Goal: Task Accomplishment & Management: Use online tool/utility

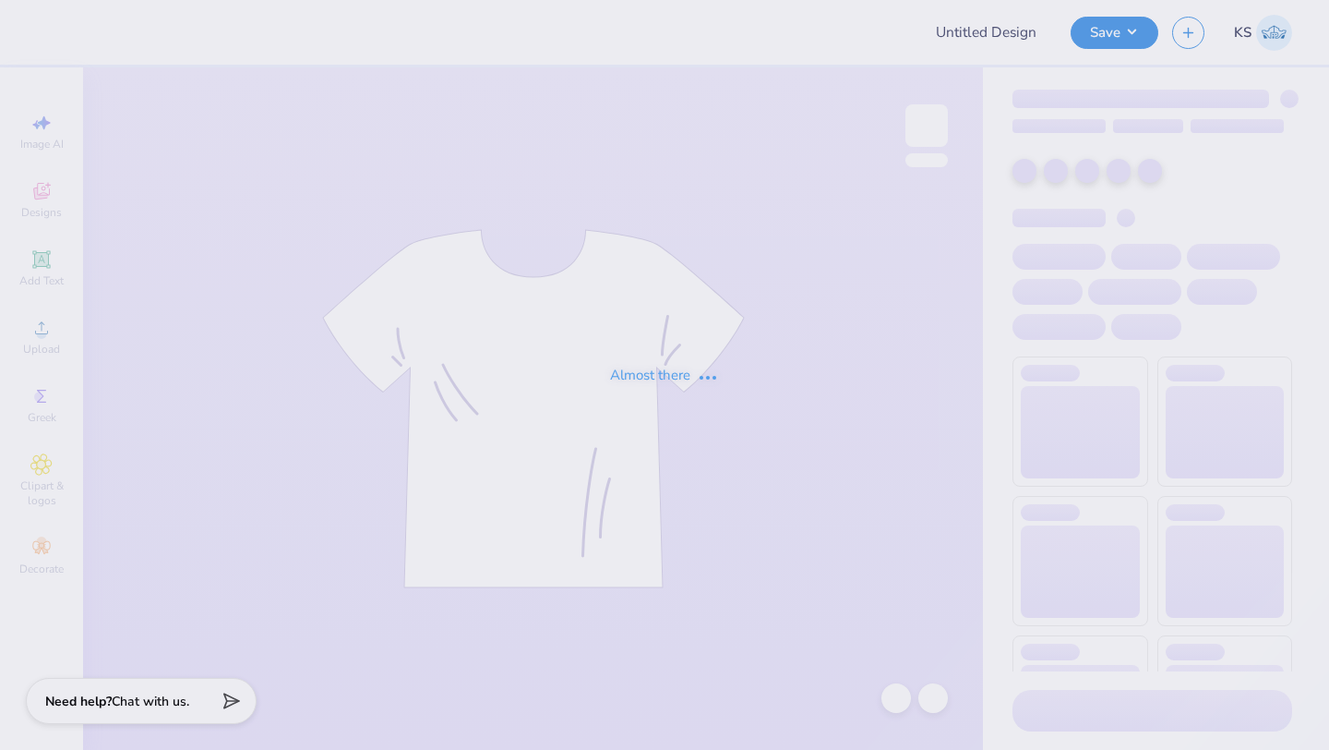
type input "Dads weekend merch- Chi Omega"
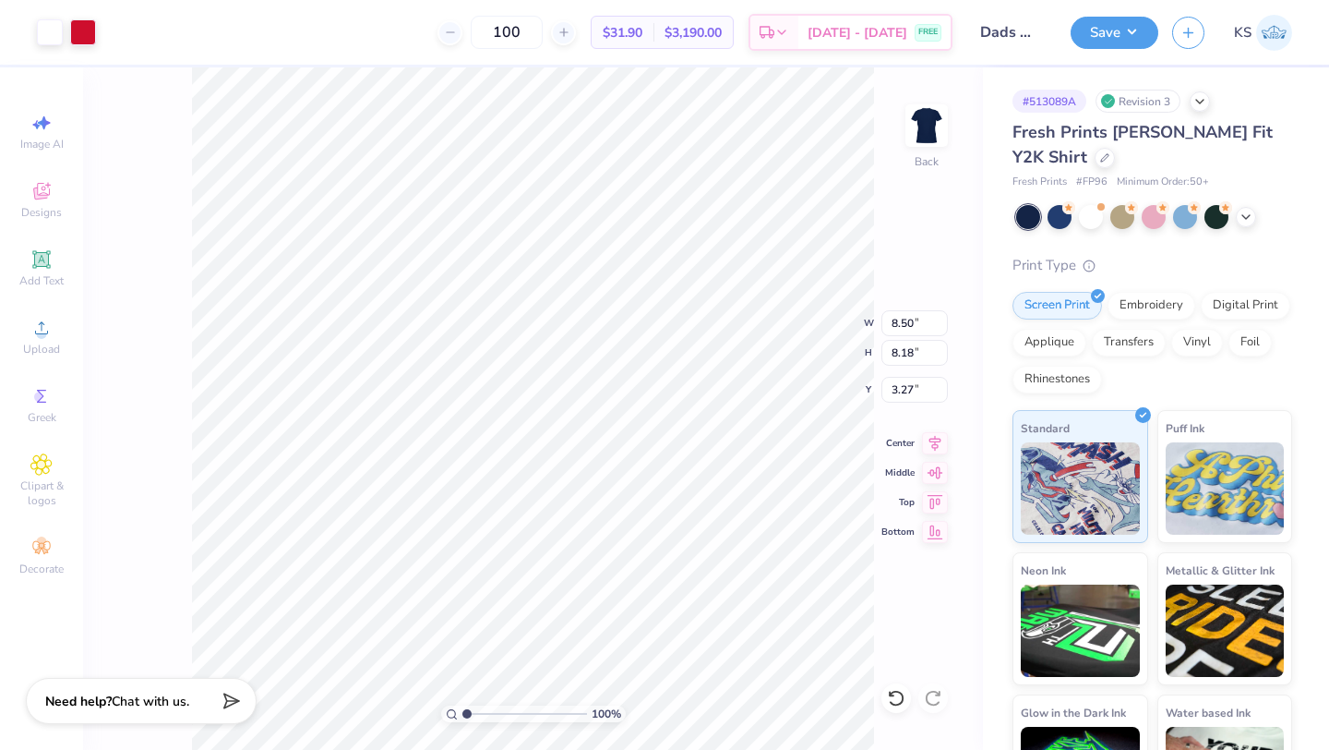
type input "3.26"
click at [89, 25] on div at bounding box center [83, 31] width 26 height 26
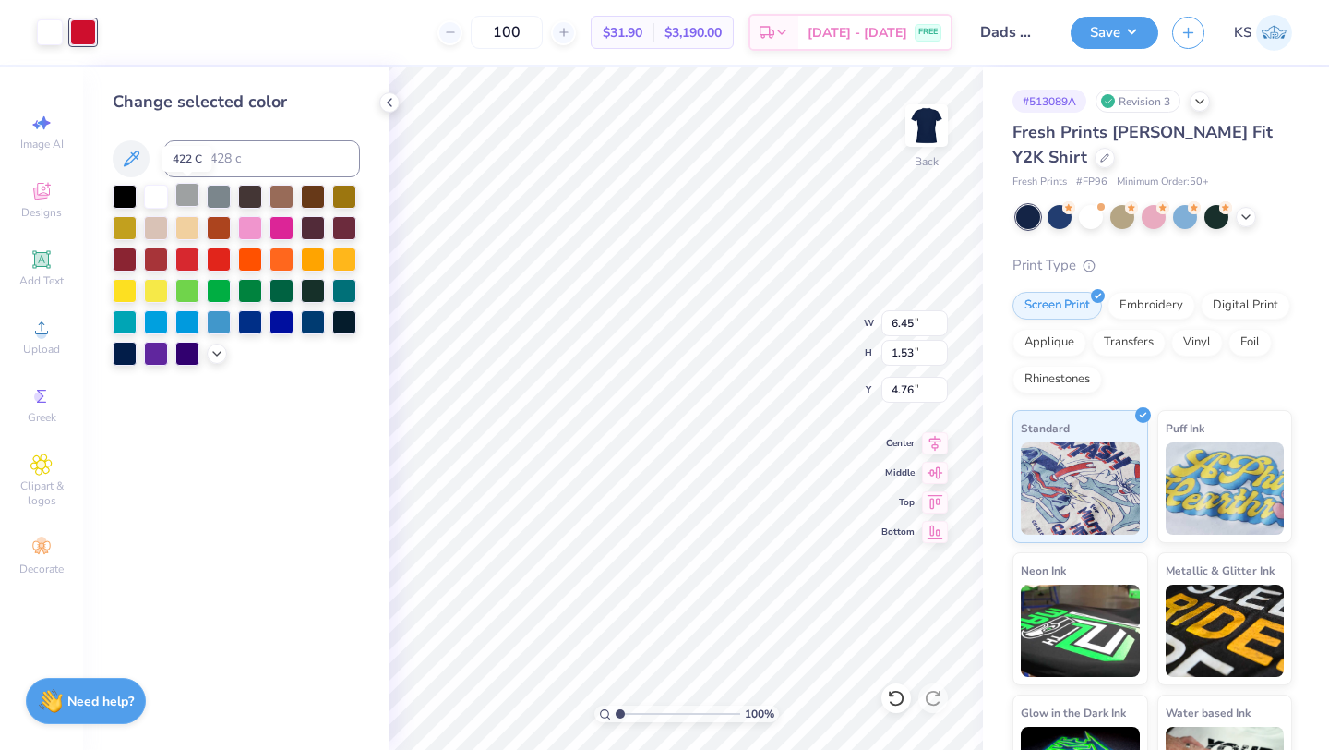
click at [185, 192] on div at bounding box center [187, 195] width 24 height 24
click at [54, 35] on div at bounding box center [50, 31] width 26 height 26
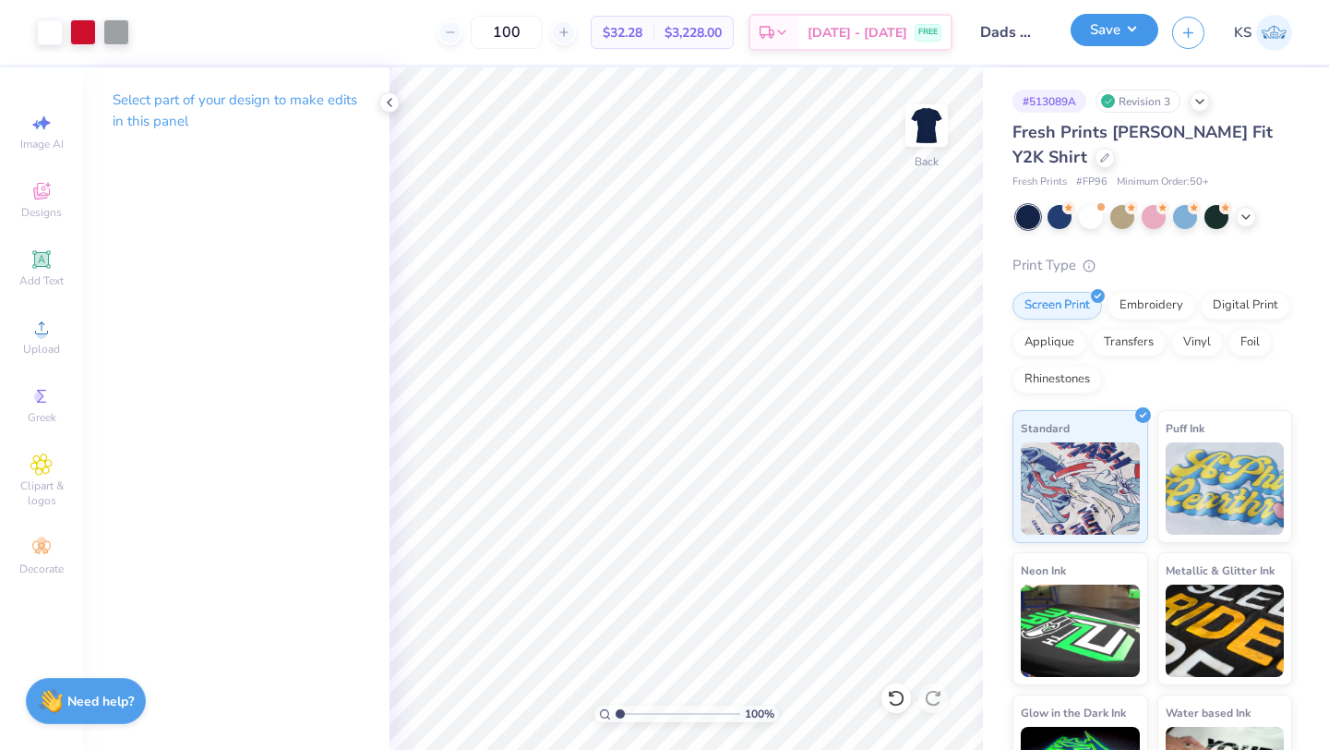
click at [1109, 42] on button "Save" at bounding box center [1115, 30] width 88 height 32
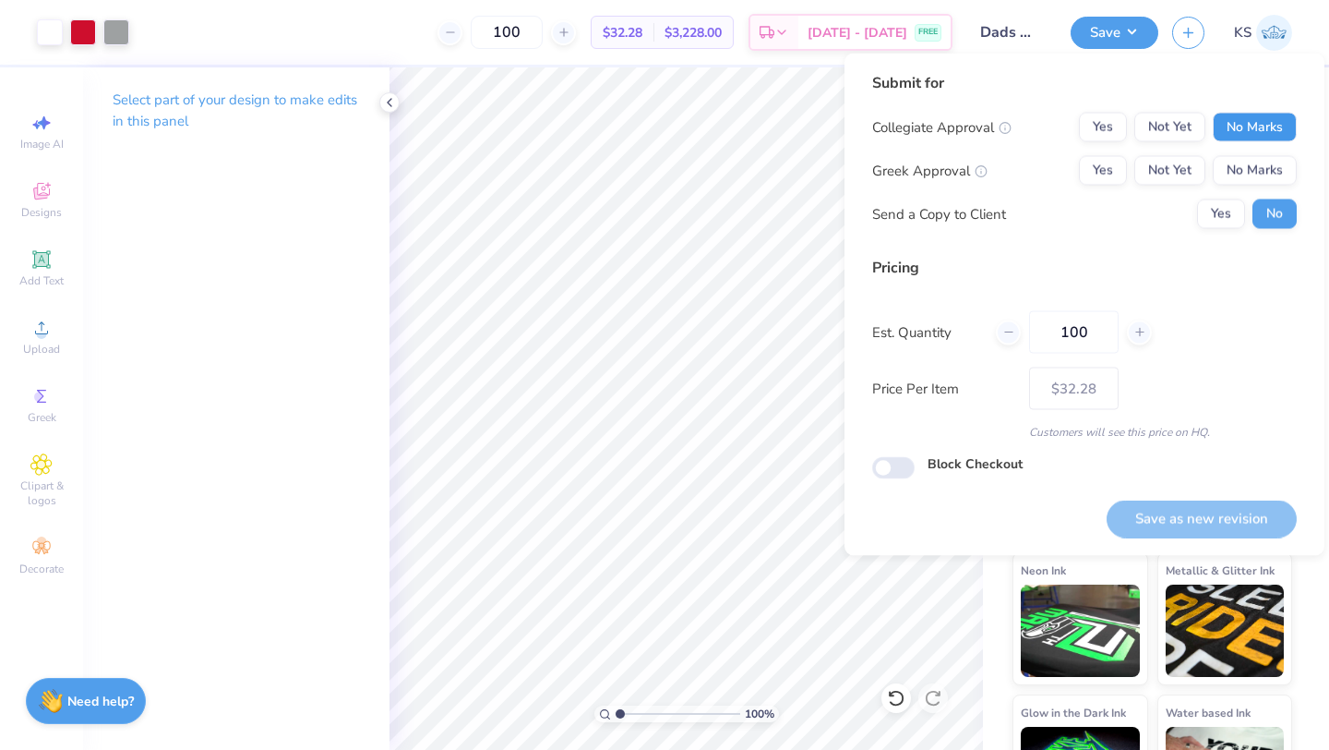
click at [1240, 140] on button "No Marks" at bounding box center [1255, 128] width 84 height 30
click at [1240, 171] on button "No Marks" at bounding box center [1255, 171] width 84 height 30
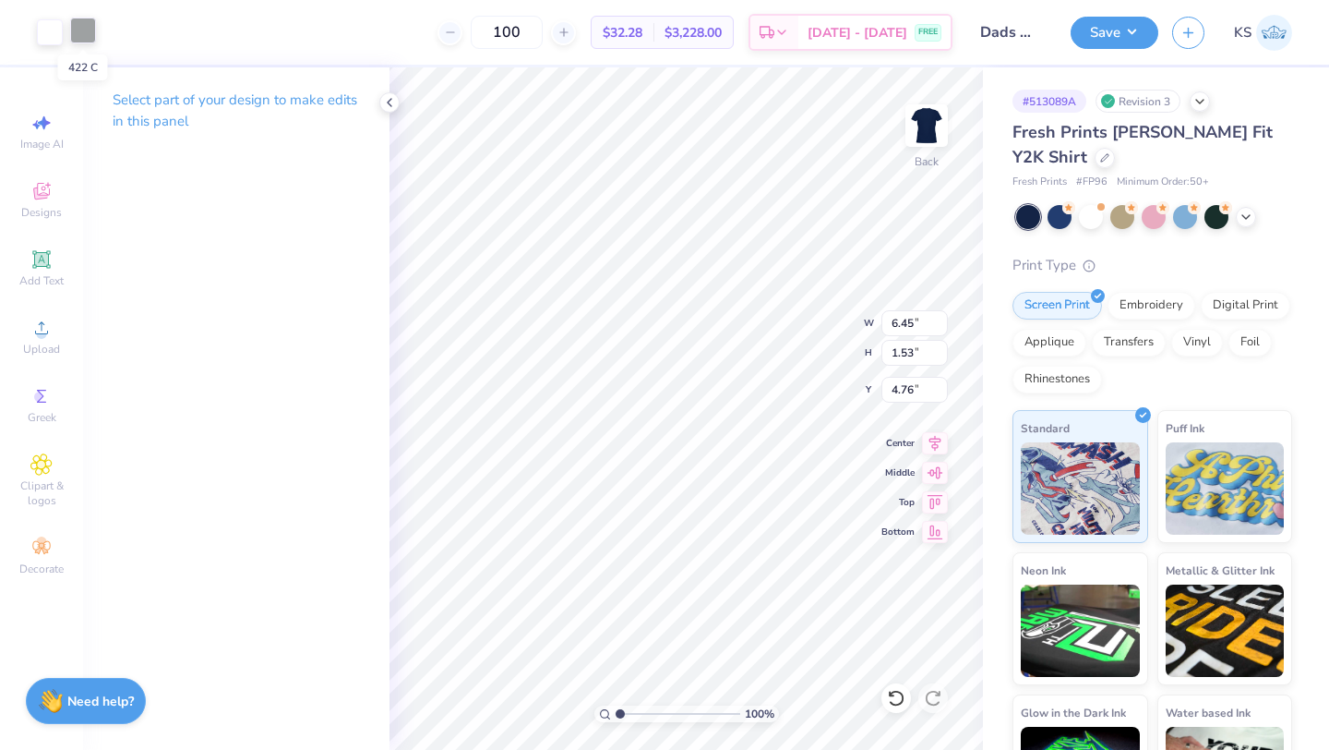
click at [87, 31] on div at bounding box center [83, 31] width 26 height 26
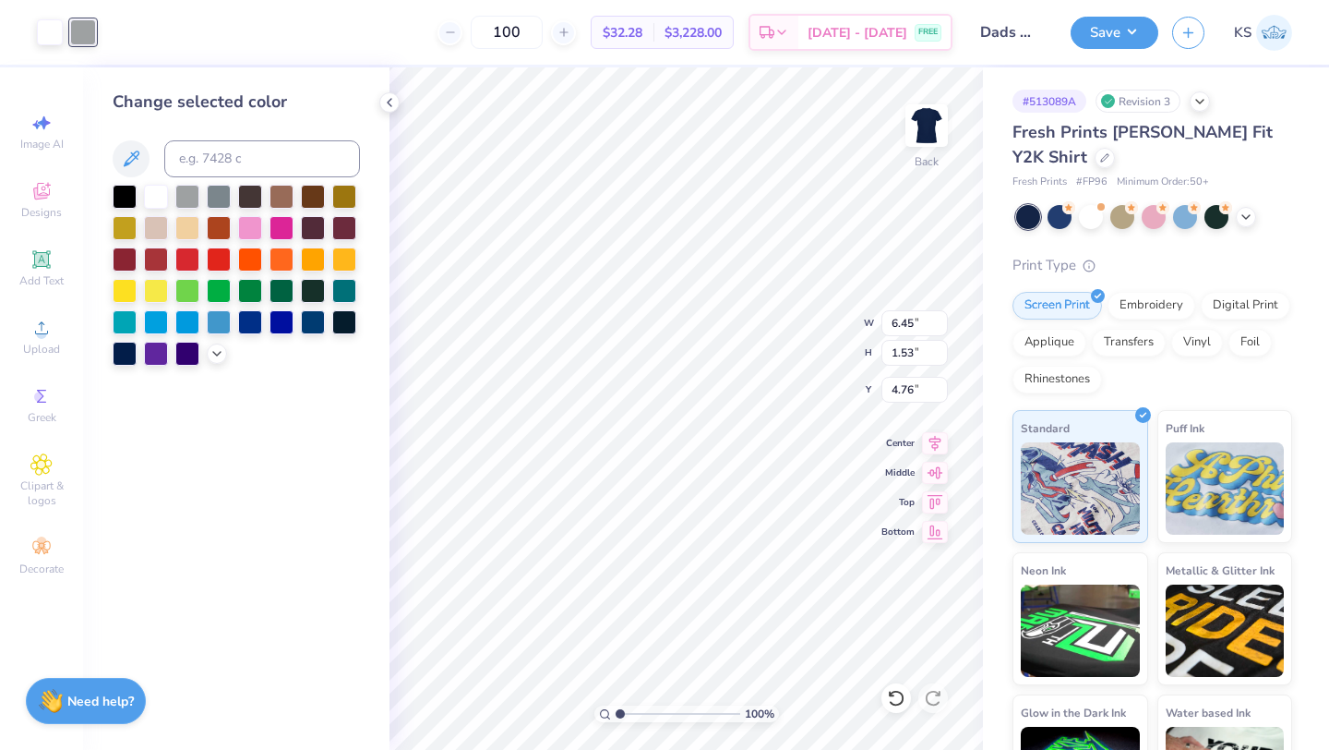
drag, startPoint x: 154, startPoint y: 186, endPoint x: 217, endPoint y: 182, distance: 62.9
click at [154, 186] on div at bounding box center [156, 197] width 24 height 24
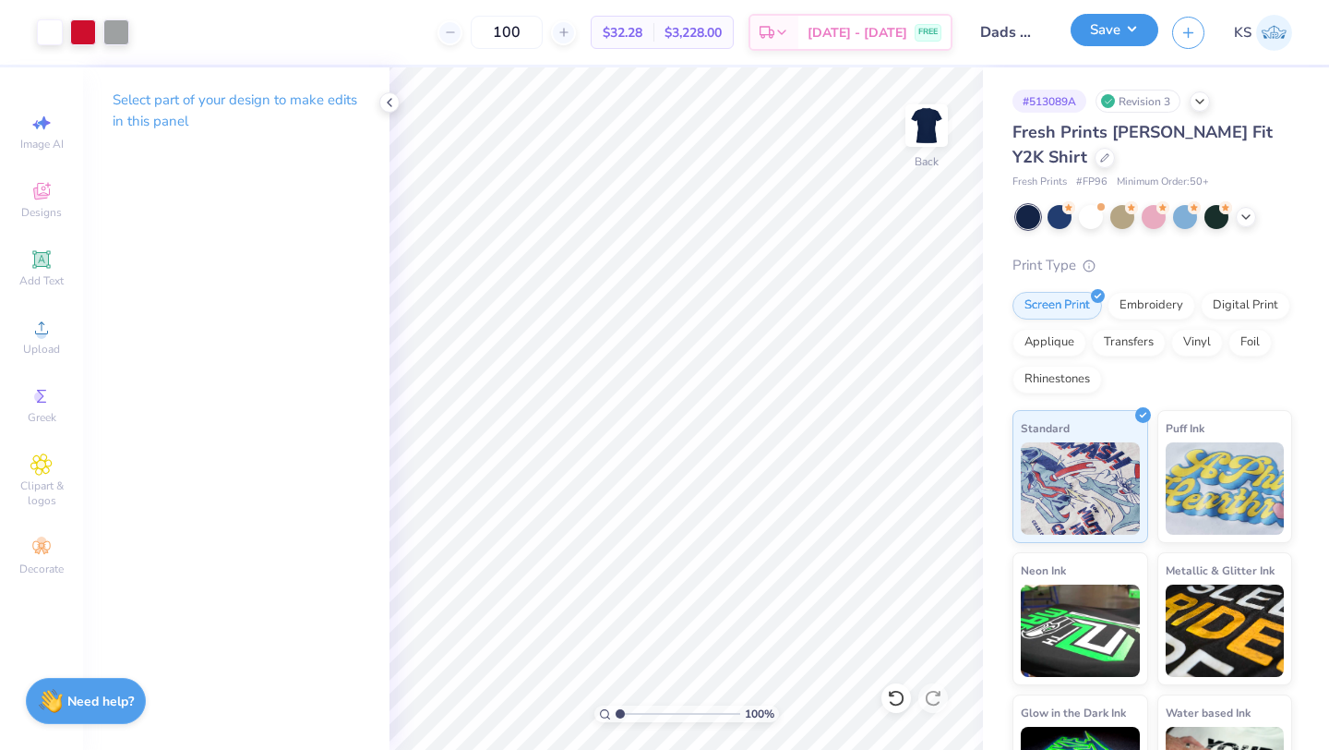
click at [1124, 40] on button "Save" at bounding box center [1115, 30] width 88 height 32
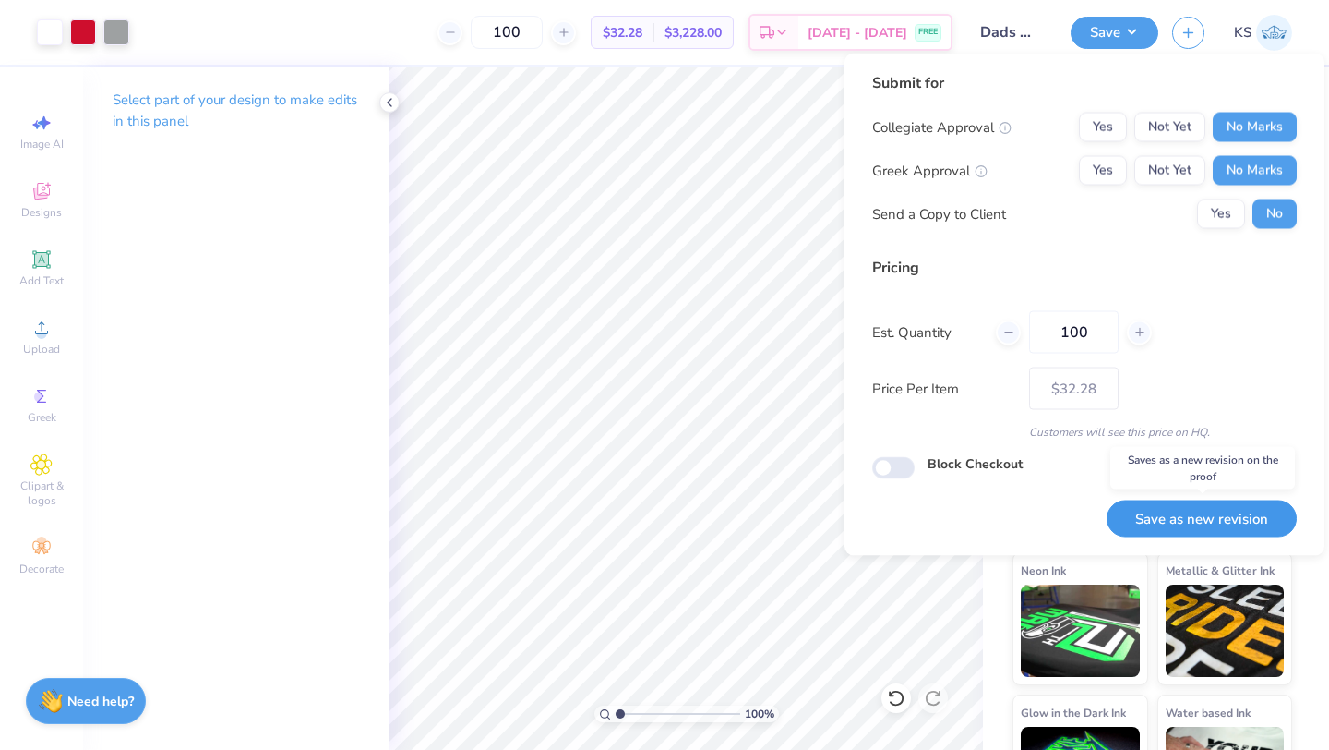
click at [1200, 534] on button "Save as new revision" at bounding box center [1202, 518] width 190 height 38
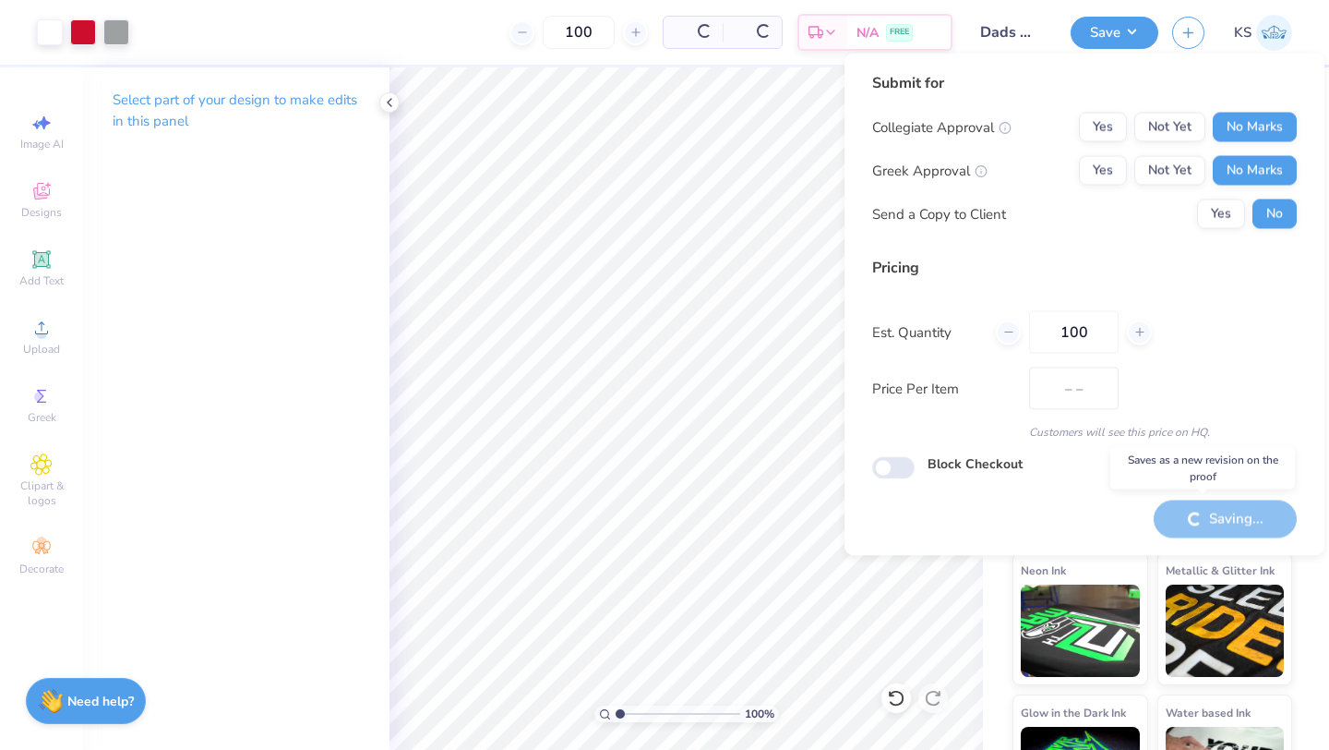
click at [1200, 523] on div "Saving..." at bounding box center [1225, 518] width 143 height 38
type input "– –"
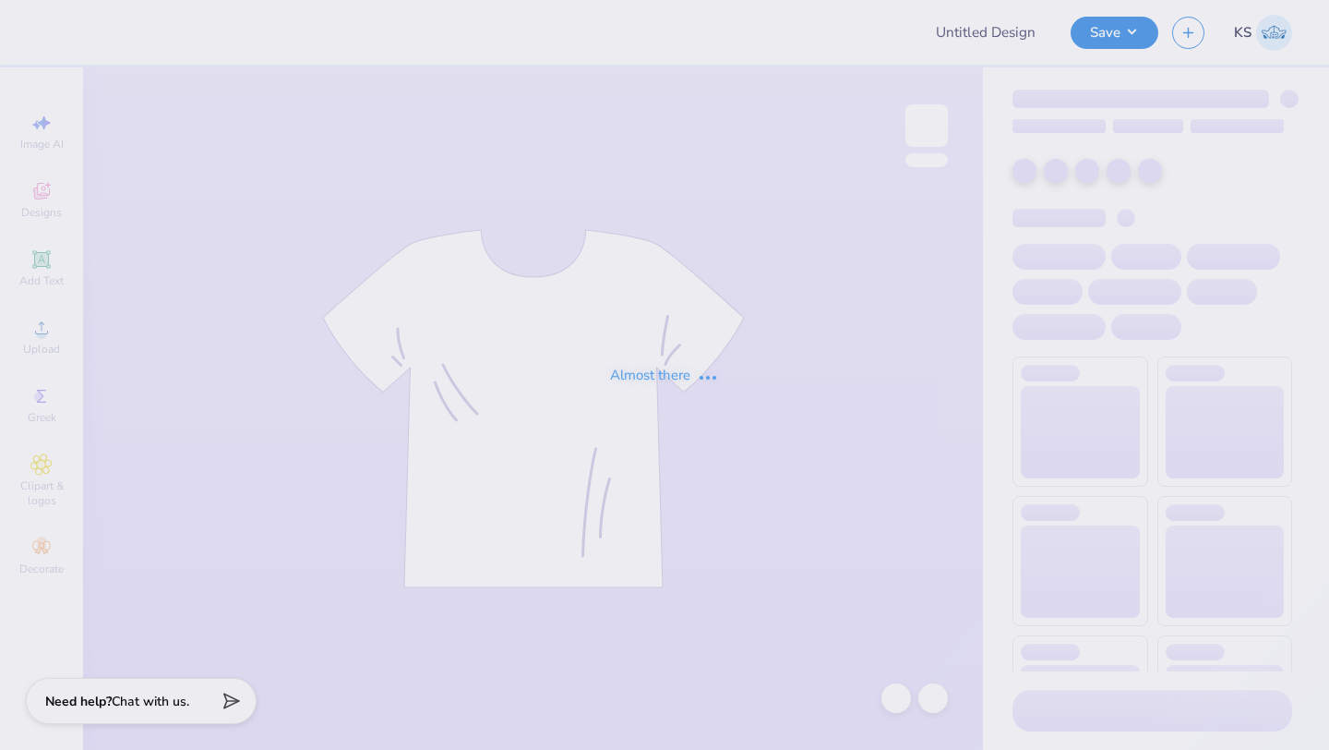
type input "white sweatshorts"
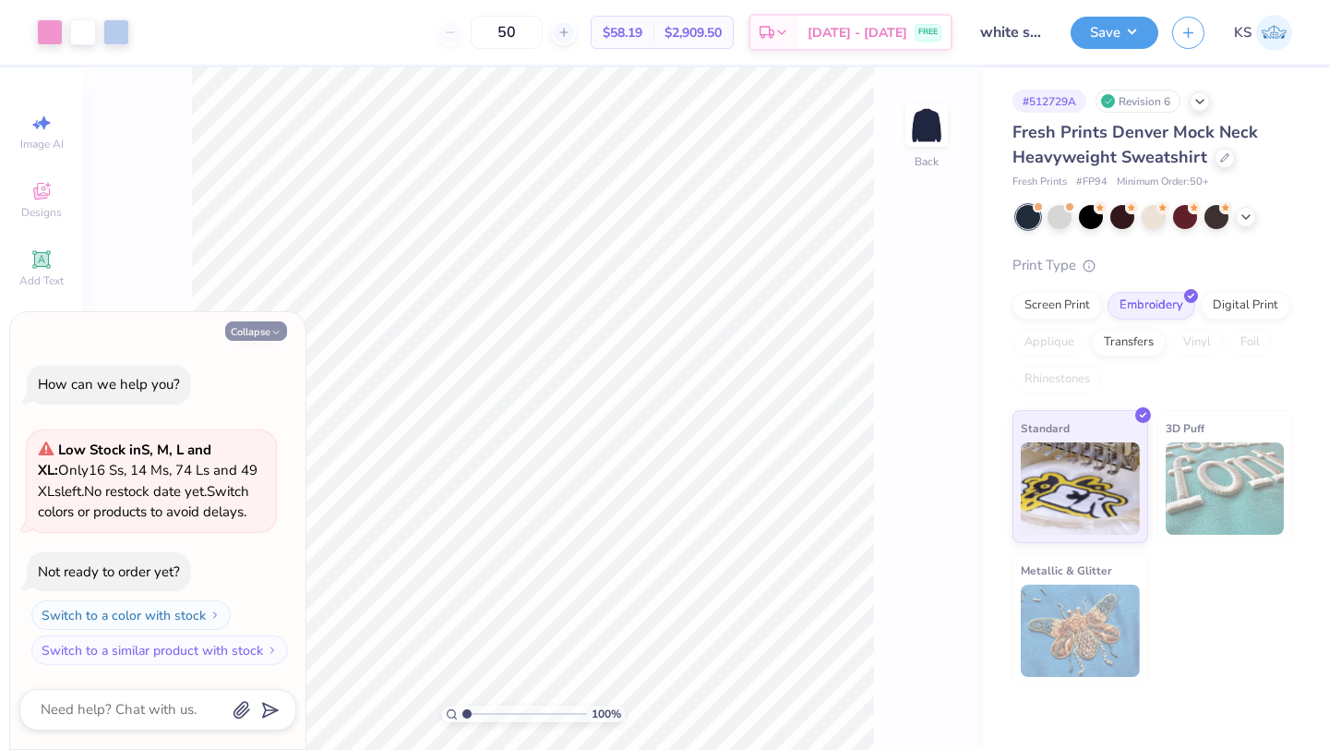
click at [281, 328] on icon "button" at bounding box center [275, 332] width 11 height 11
type textarea "x"
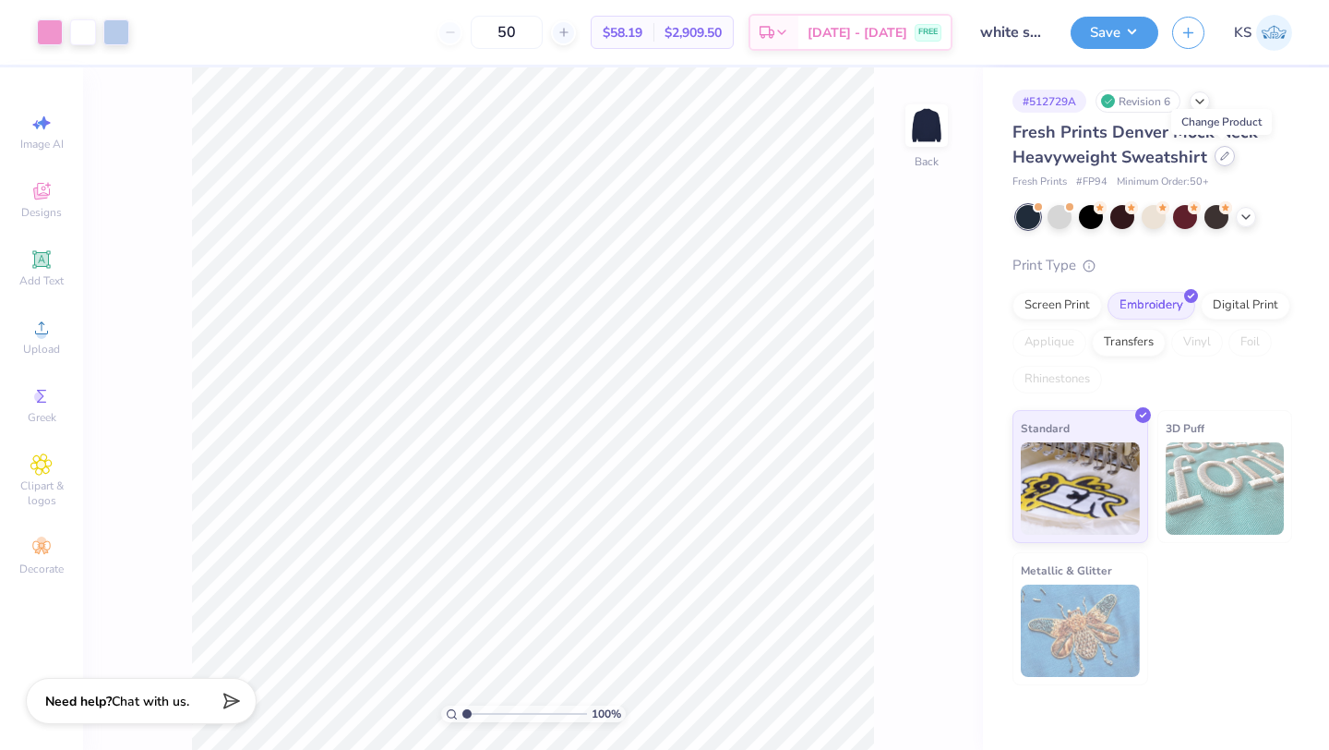
click at [1220, 158] on icon at bounding box center [1224, 155] width 9 height 9
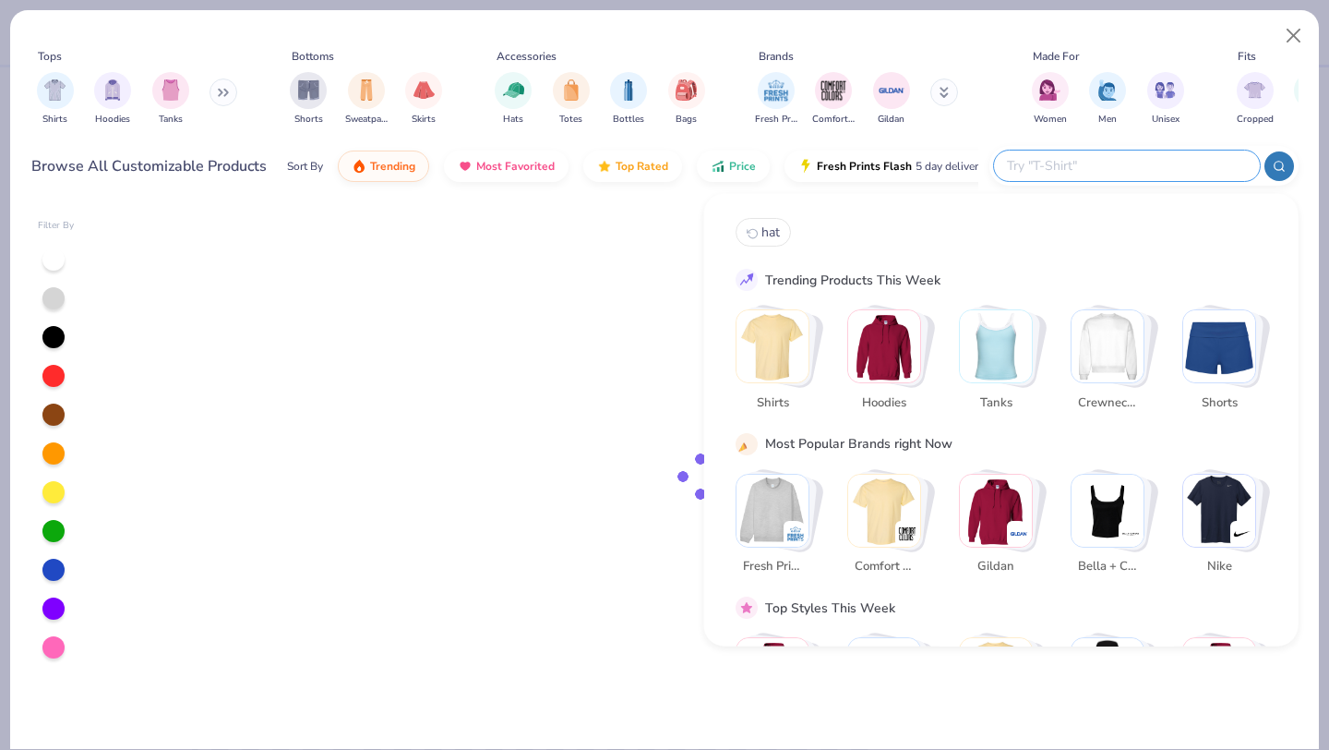
click at [1150, 171] on input "text" at bounding box center [1126, 165] width 242 height 21
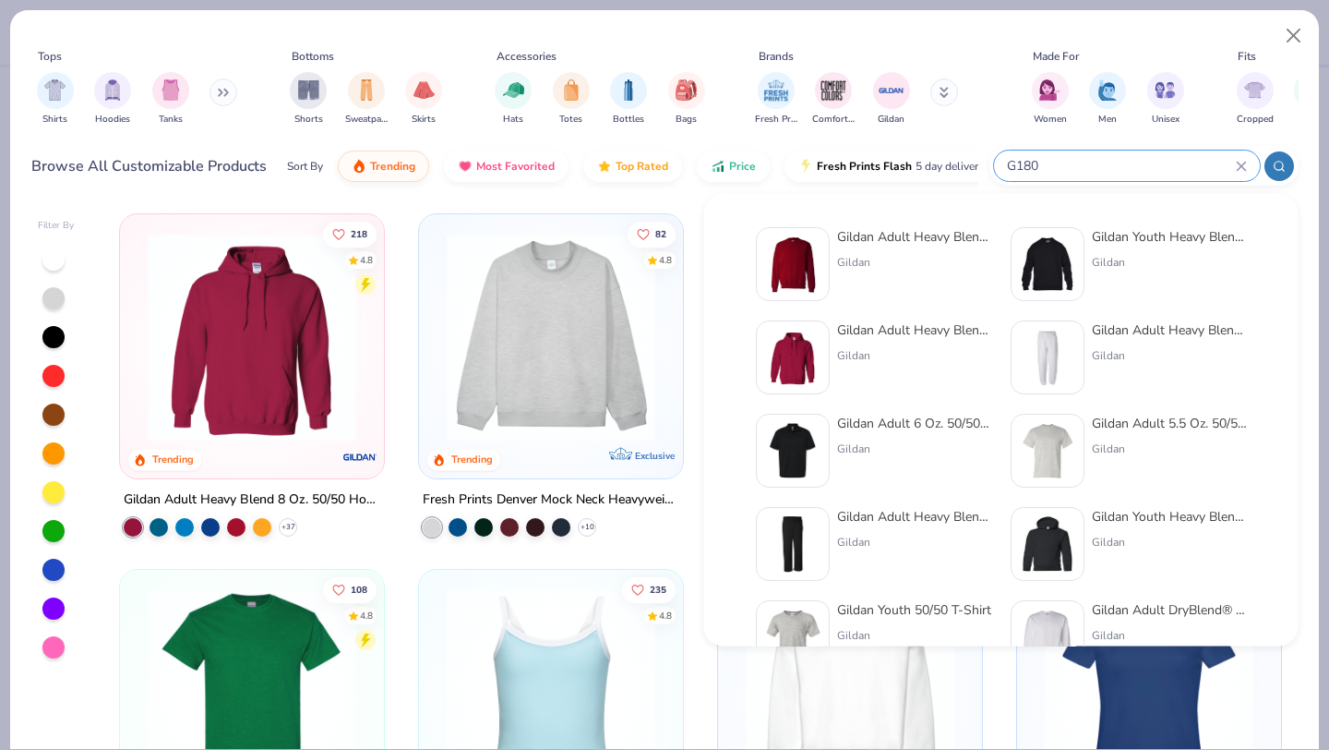
type input "G180"
click at [927, 251] on div "Gildan Adult Heavy Blend Adult 8 Oz. 50/50 Fleece Crew Gildan" at bounding box center [914, 264] width 155 height 74
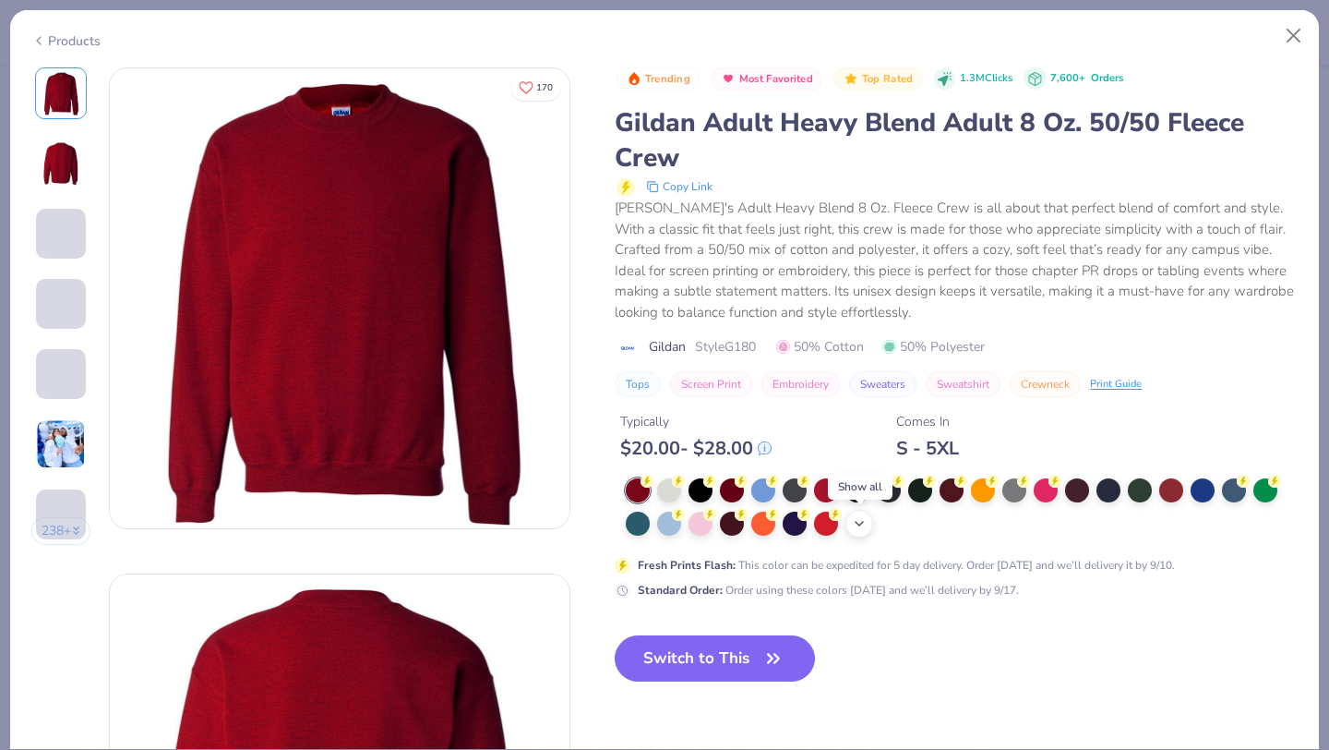
click at [861, 533] on div "+ 8" at bounding box center [860, 524] width 28 height 28
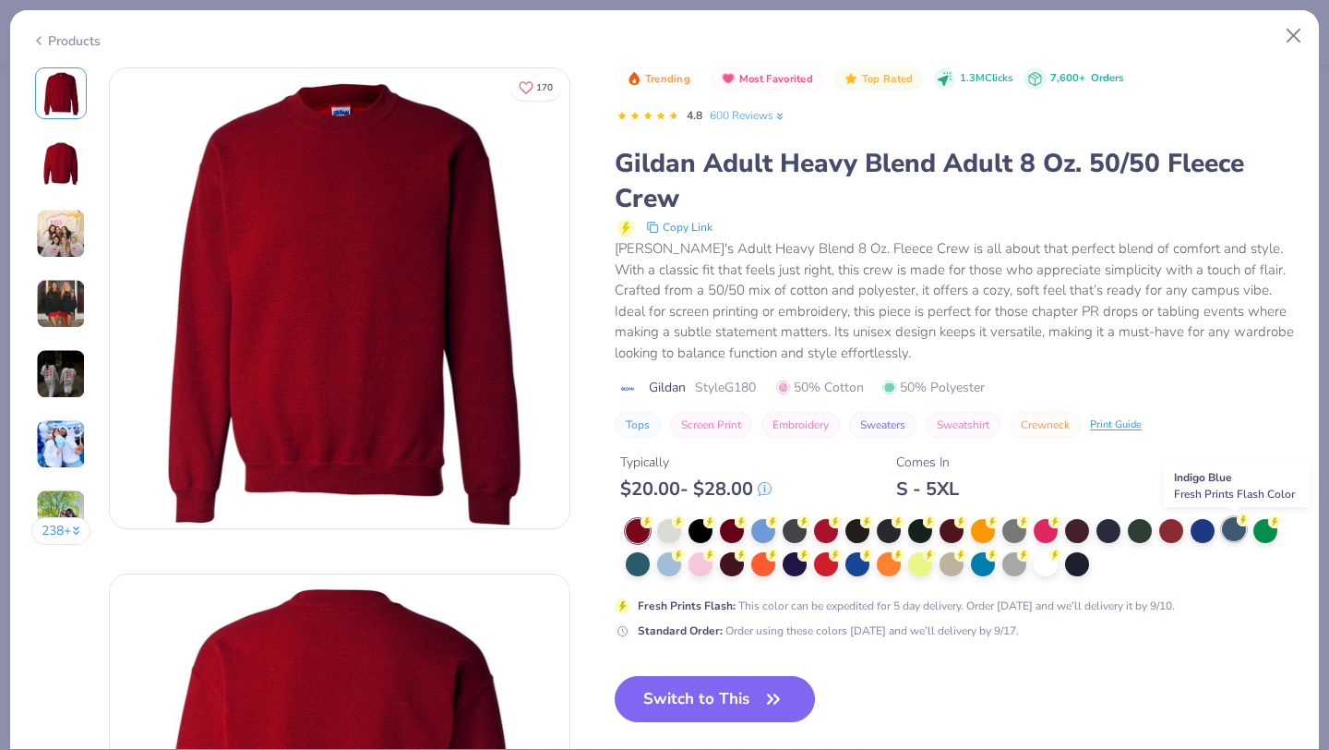
click at [1235, 535] on div at bounding box center [1234, 529] width 24 height 24
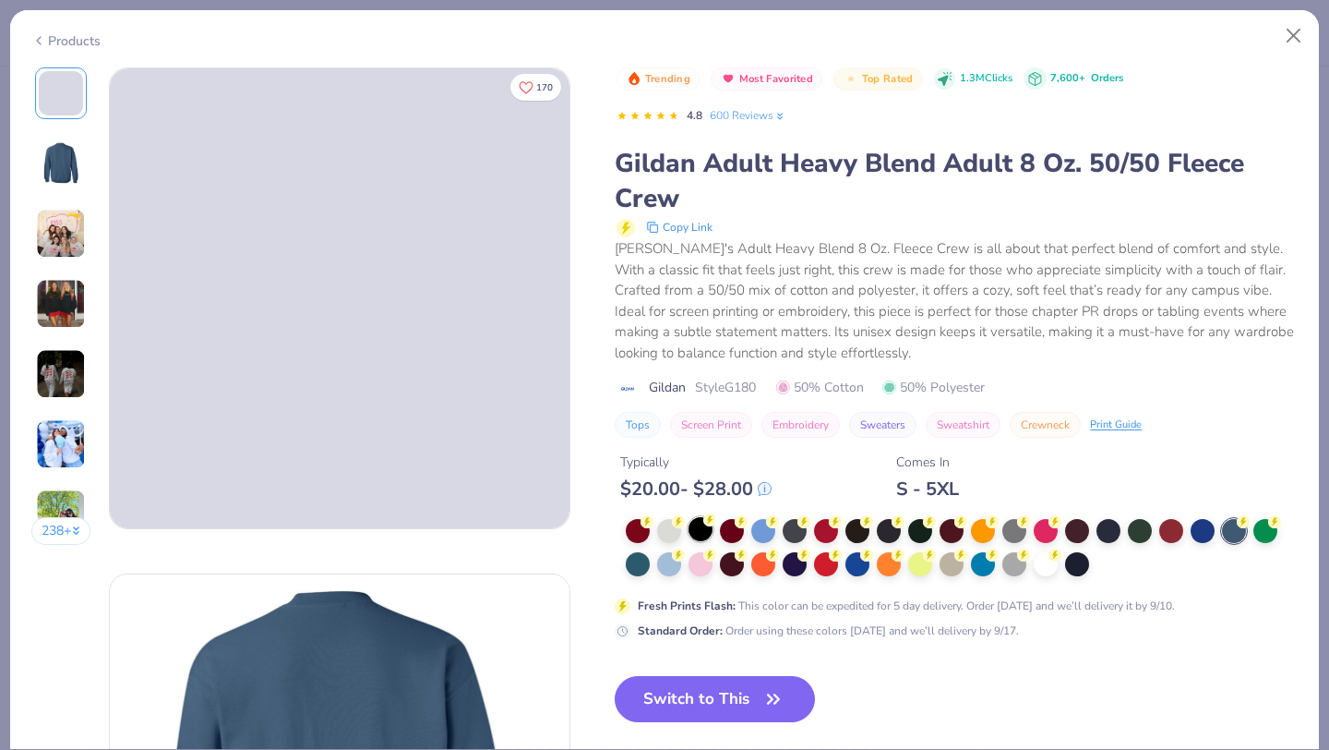
click at [707, 540] on div at bounding box center [701, 529] width 24 height 24
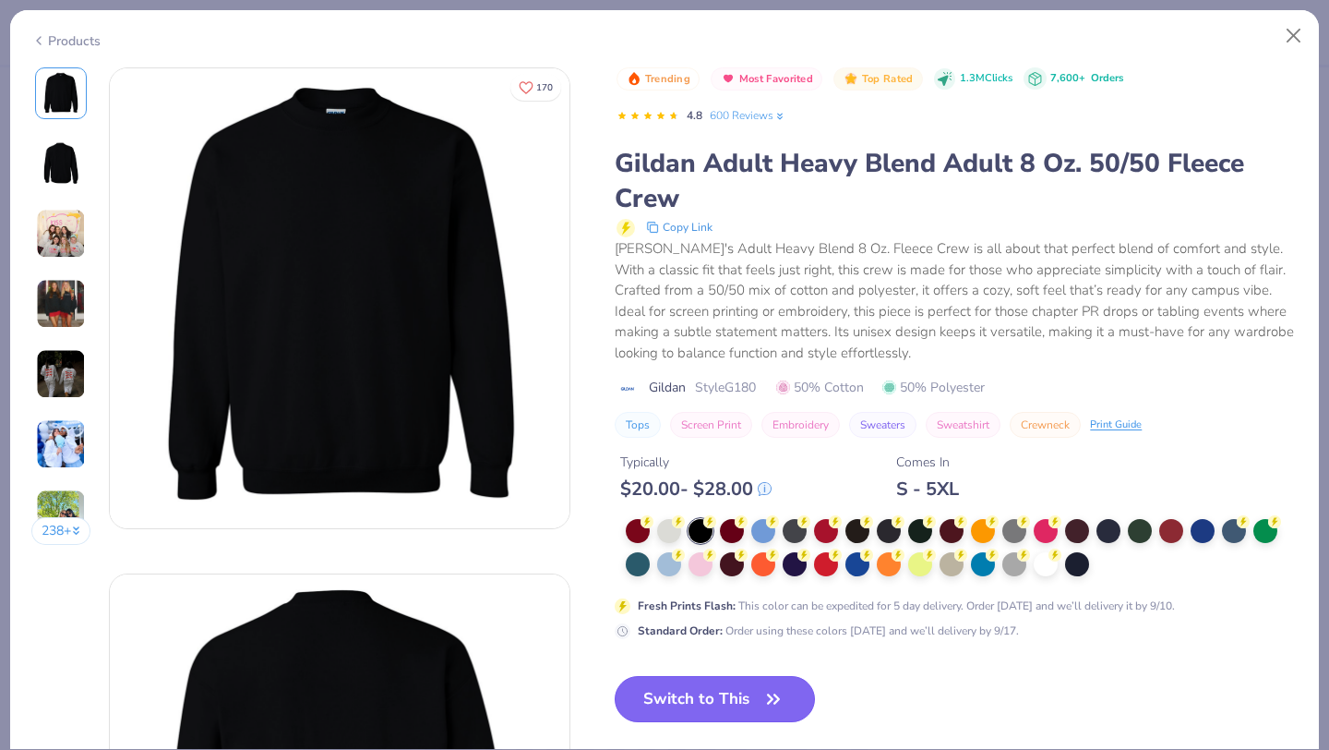
click at [737, 710] on button "Switch to This" at bounding box center [715, 699] width 200 height 46
